Goal: Navigation & Orientation: Understand site structure

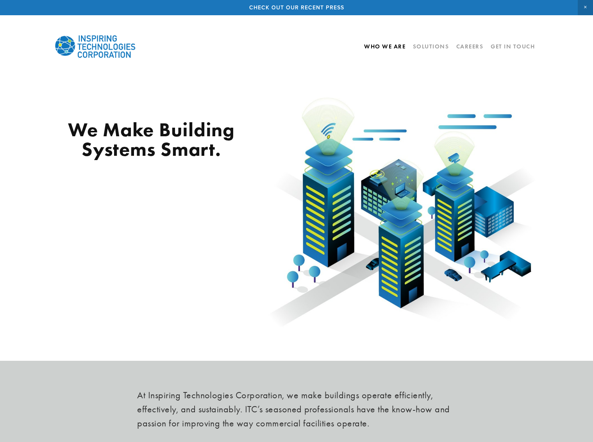
click at [388, 47] on link "Who We Are" at bounding box center [384, 46] width 41 height 13
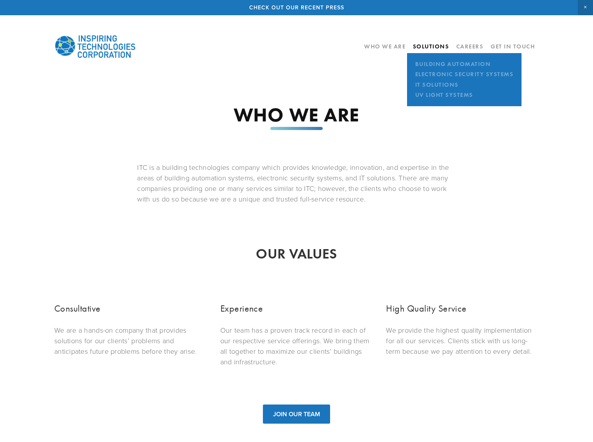
click at [427, 43] on link "Solutions" at bounding box center [431, 46] width 36 height 7
